Goal: Go to known website: Go to known website

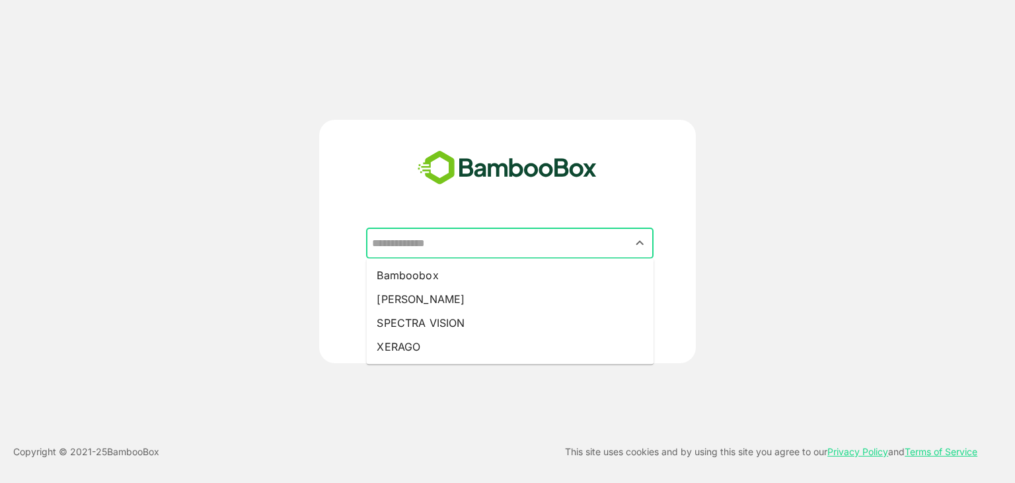
click at [441, 248] on input "text" at bounding box center [510, 243] width 282 height 25
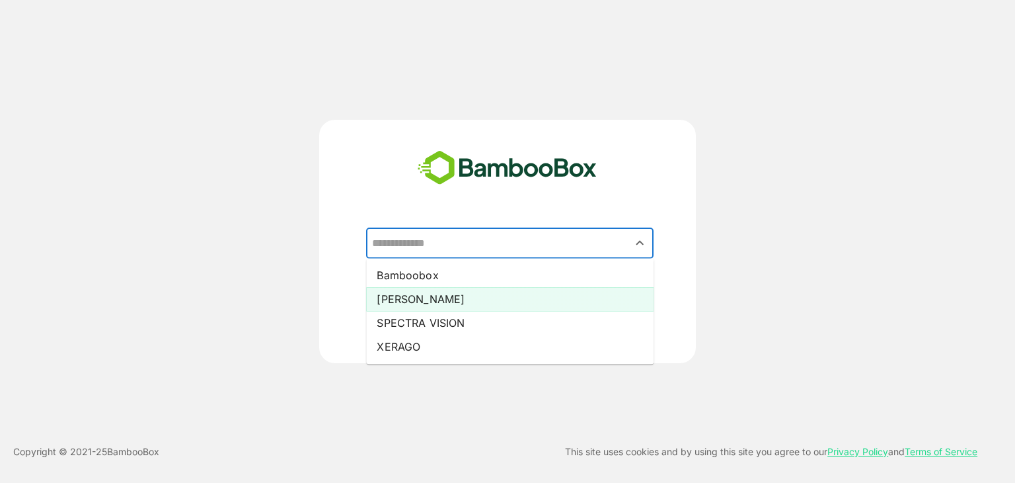
click at [408, 299] on li "[PERSON_NAME]" at bounding box center [510, 299] width 288 height 24
type input "*****"
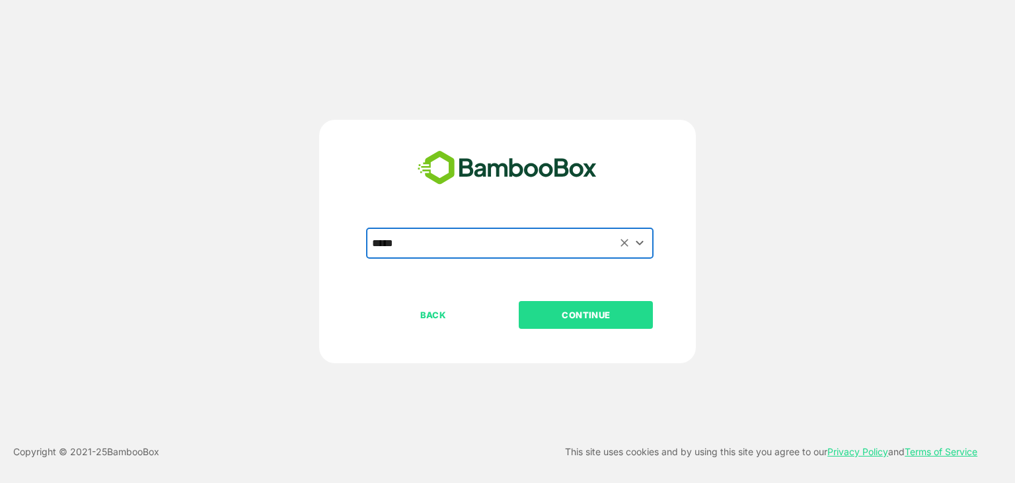
click at [547, 317] on p "CONTINUE" at bounding box center [586, 314] width 132 height 15
